Goal: Task Accomplishment & Management: Use online tool/utility

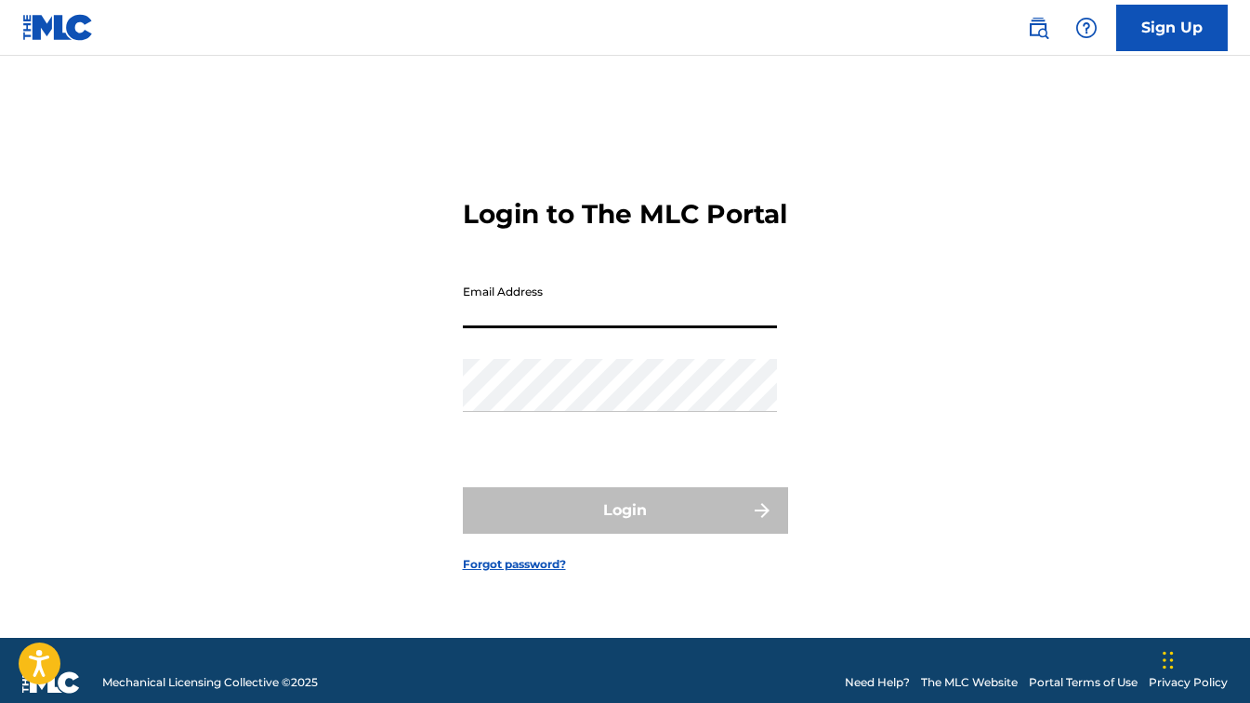
click at [519, 322] on input "Email Address" at bounding box center [620, 301] width 314 height 53
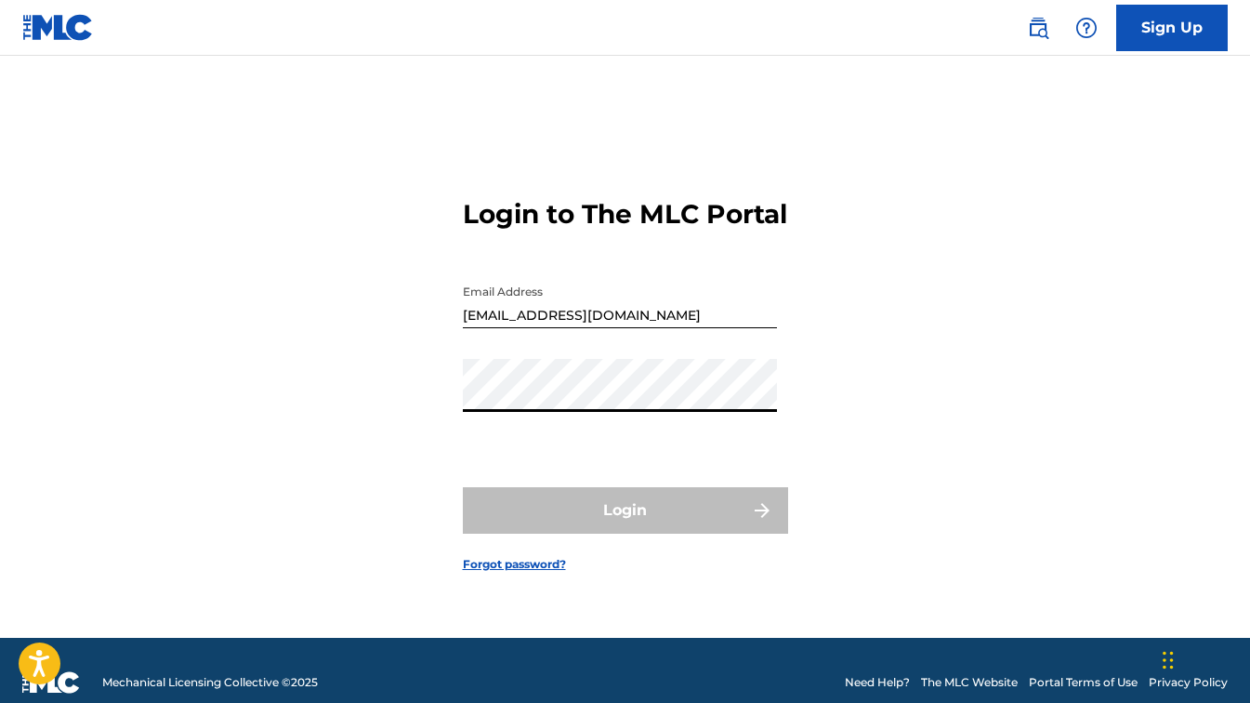
type input "[EMAIL_ADDRESS][DOMAIN_NAME]"
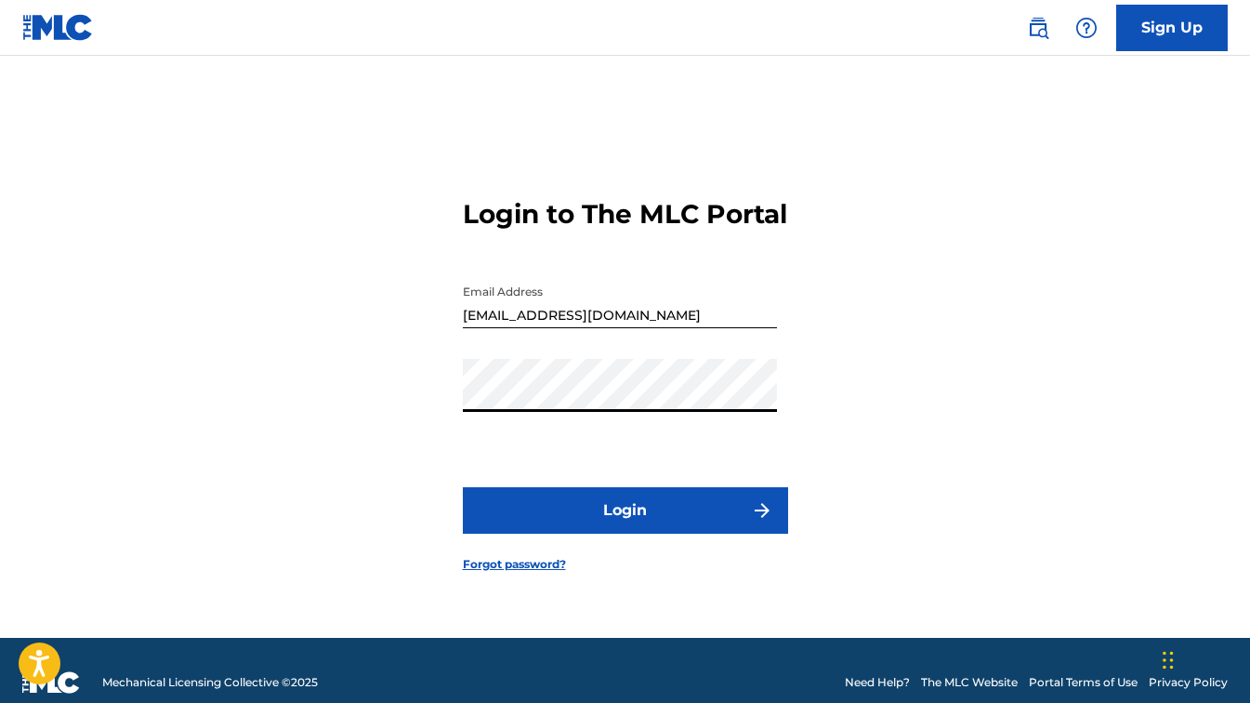
click at [645, 527] on button "Login" at bounding box center [625, 510] width 325 height 46
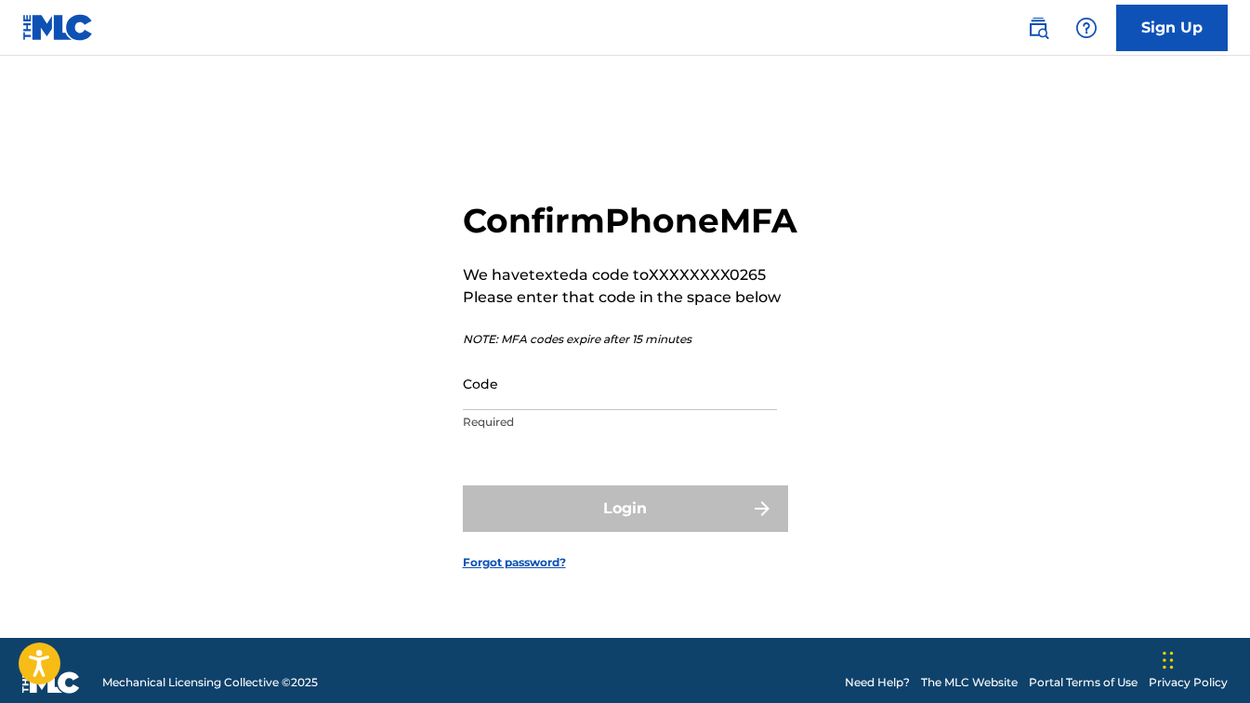
click at [542, 410] on input "Code" at bounding box center [620, 383] width 314 height 53
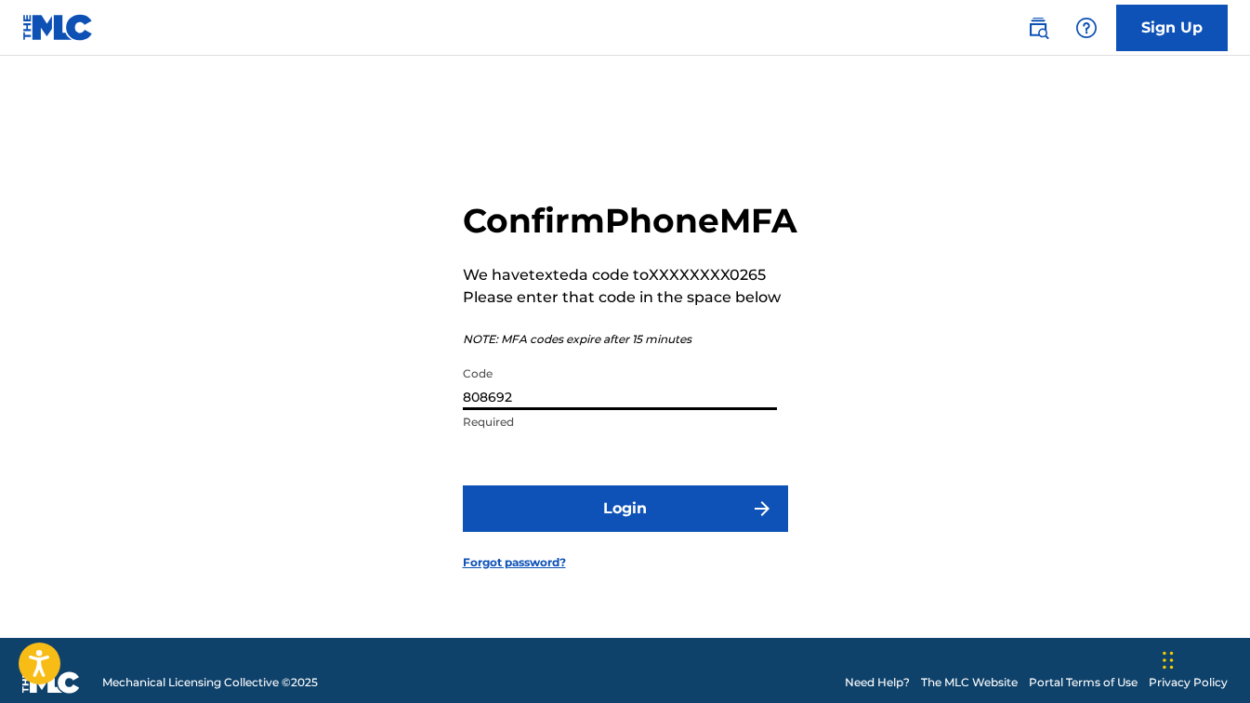
type input "808692"
click at [463, 485] on button "Login" at bounding box center [625, 508] width 325 height 46
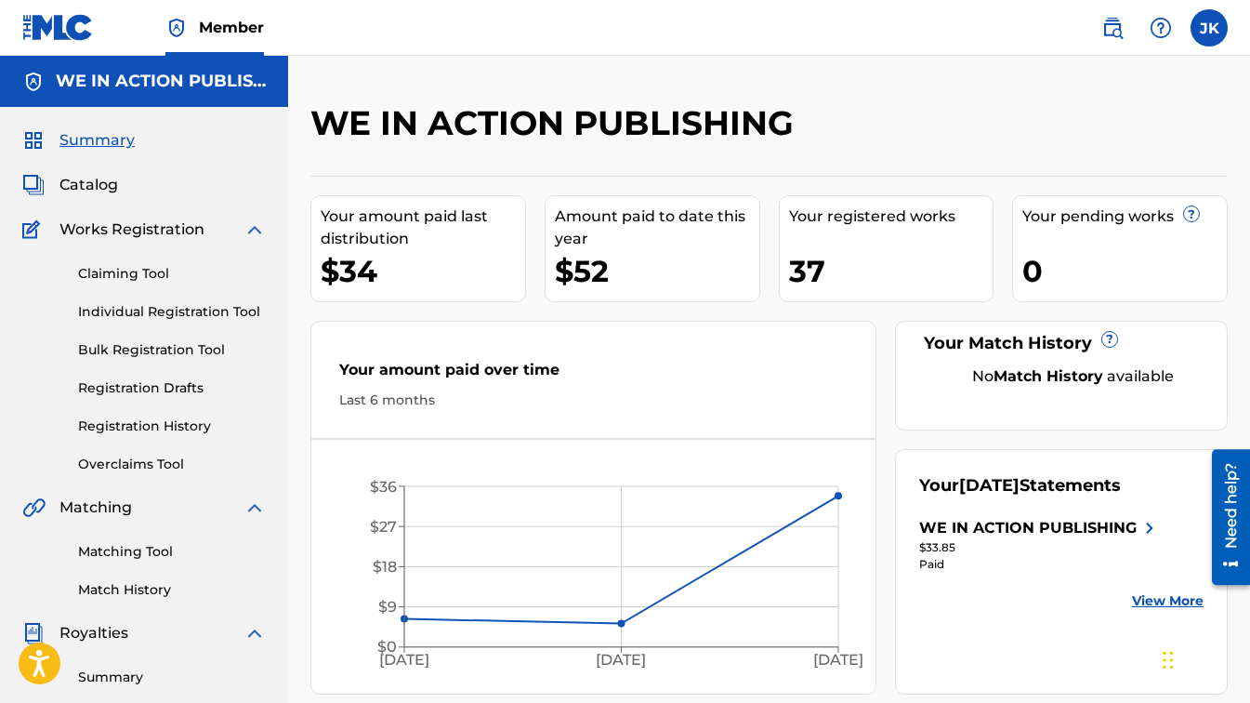
click at [162, 460] on link "Overclaims Tool" at bounding box center [172, 464] width 188 height 20
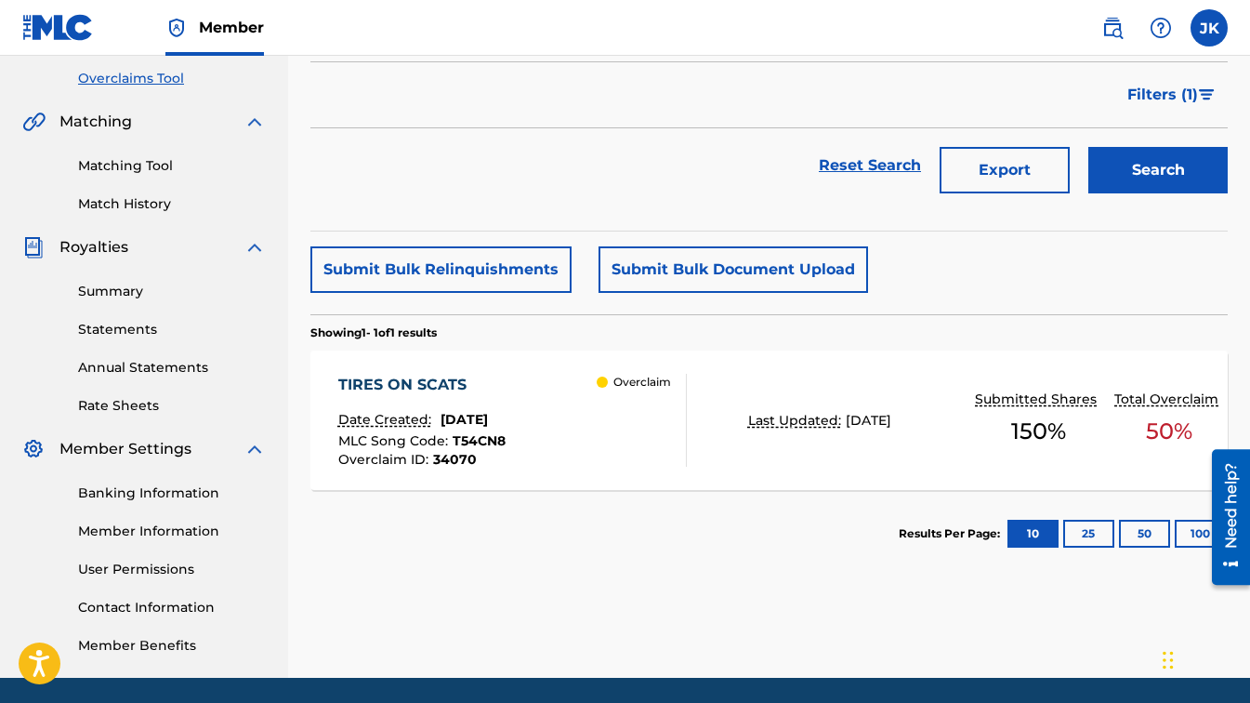
scroll to position [389, 0]
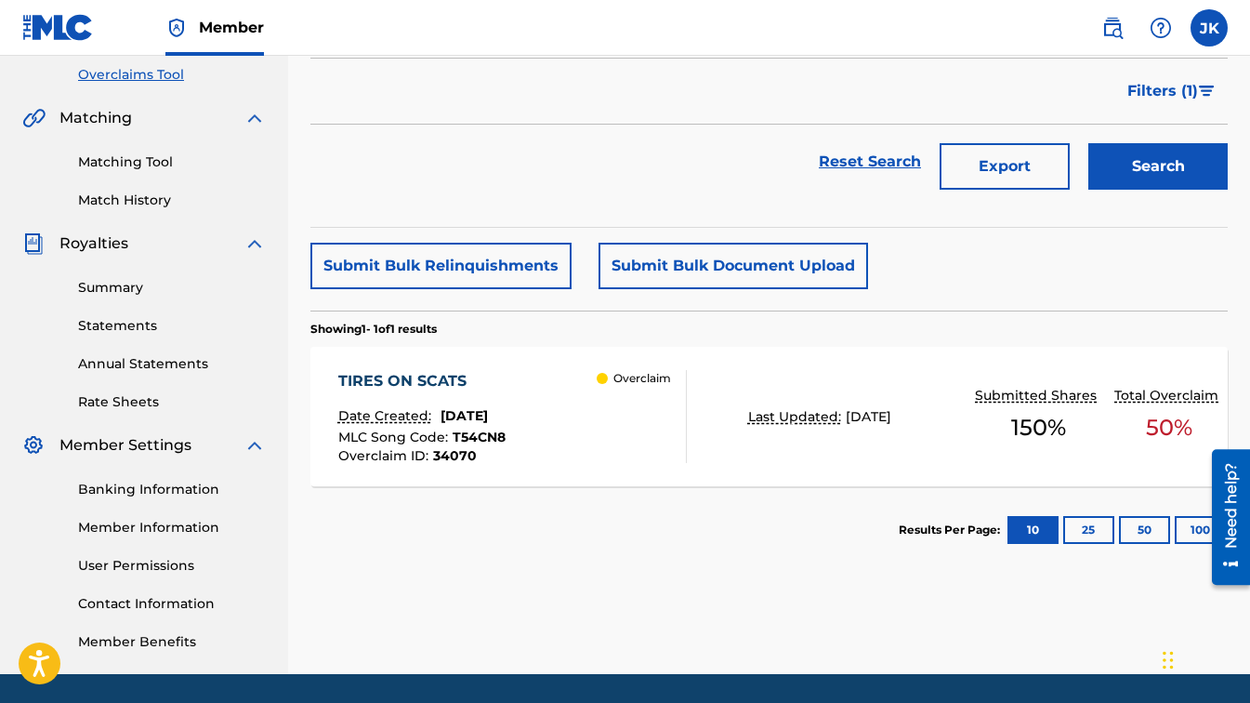
click at [624, 378] on p "Overclaim" at bounding box center [642, 378] width 58 height 17
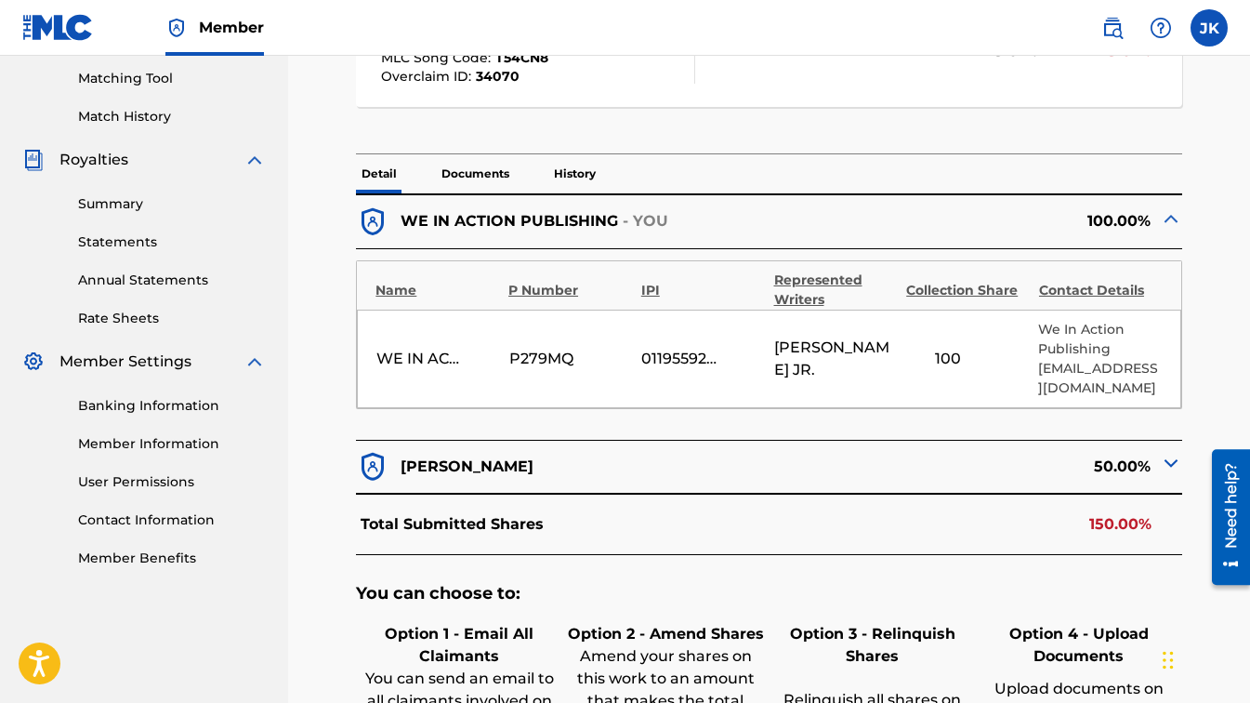
scroll to position [475, 0]
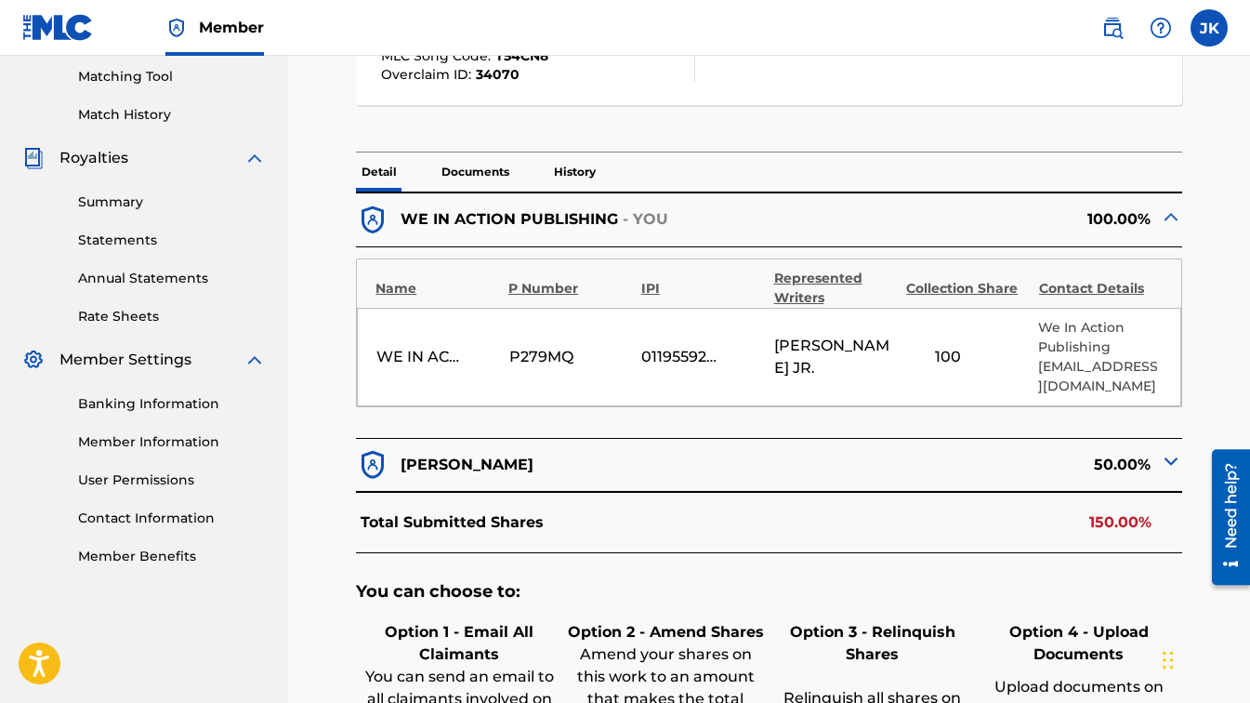
click at [507, 462] on p "[PERSON_NAME]" at bounding box center [467, 464] width 133 height 22
click at [1166, 463] on img at bounding box center [1171, 461] width 22 height 22
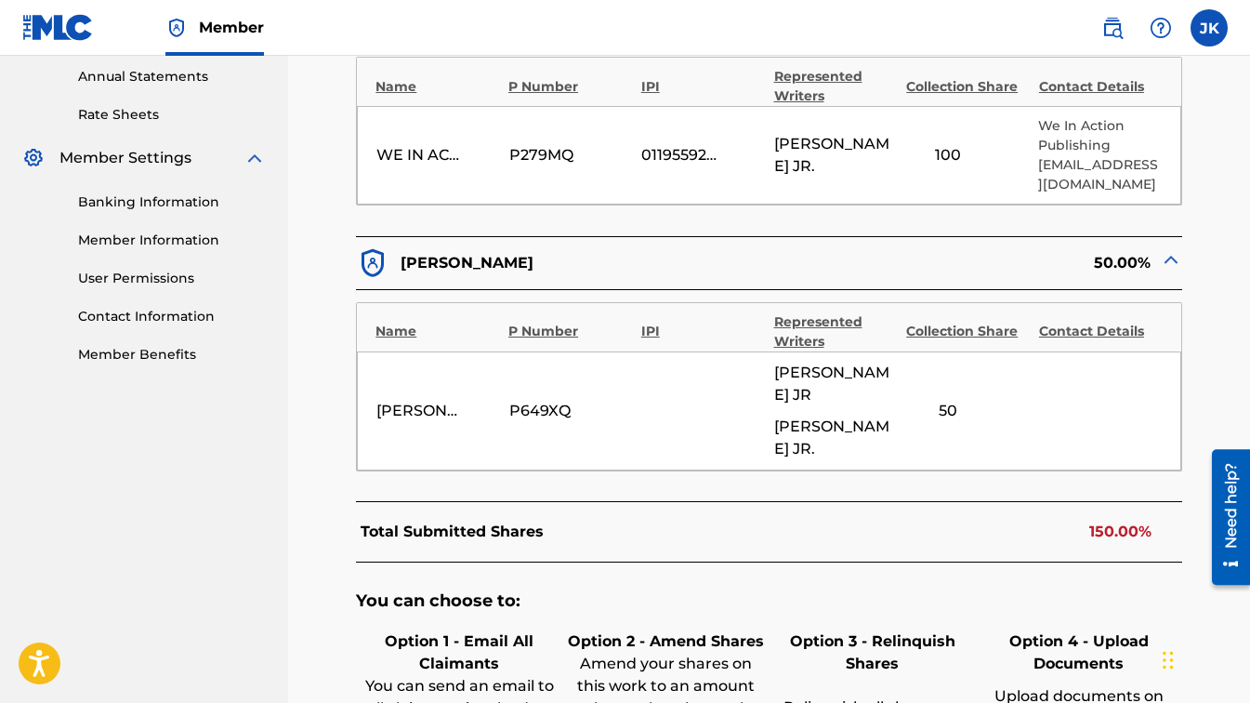
scroll to position [673, 0]
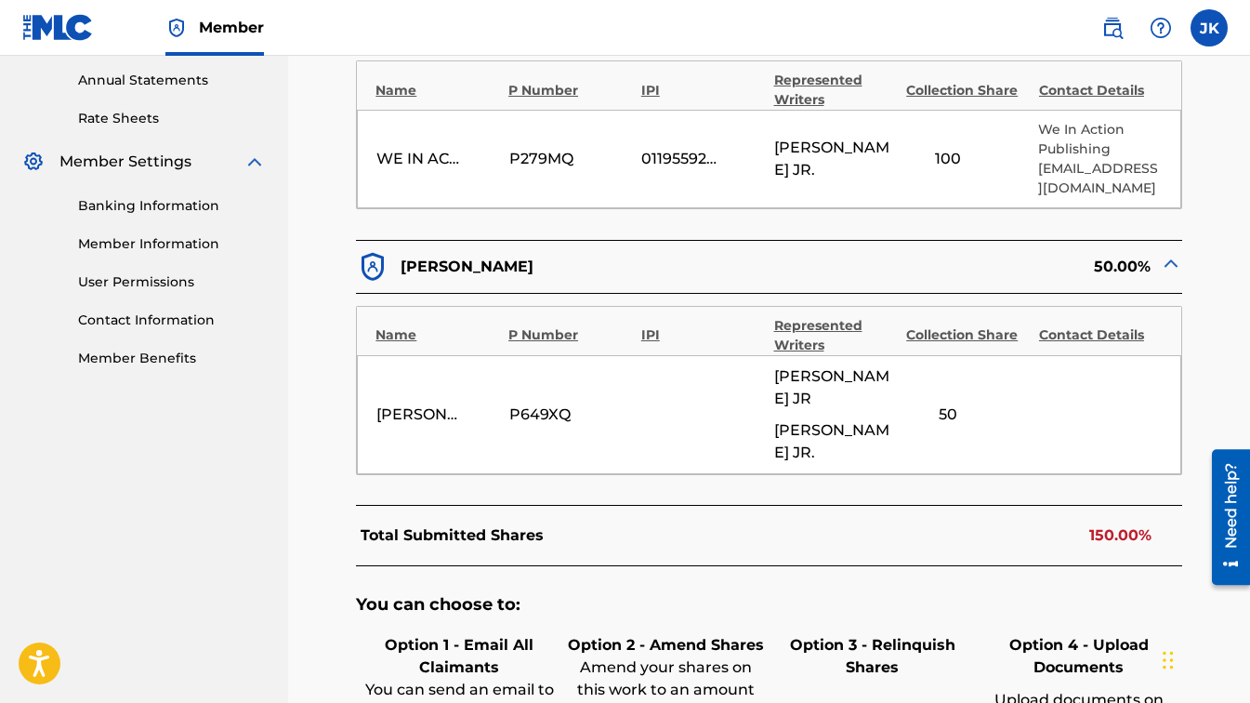
click at [431, 426] on div "[PERSON_NAME]" at bounding box center [418, 414] width 84 height 22
click at [439, 422] on div "[PERSON_NAME]" at bounding box center [418, 414] width 84 height 22
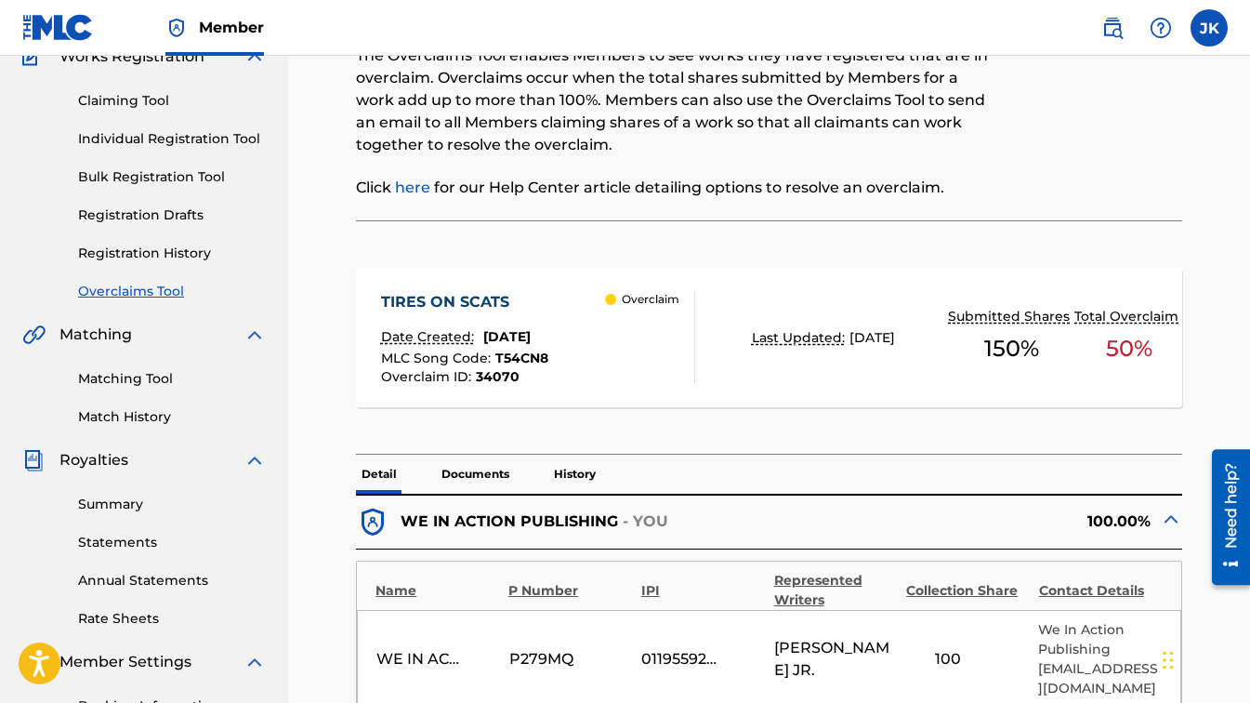
scroll to position [0, 0]
